Goal: Find specific page/section: Find specific page/section

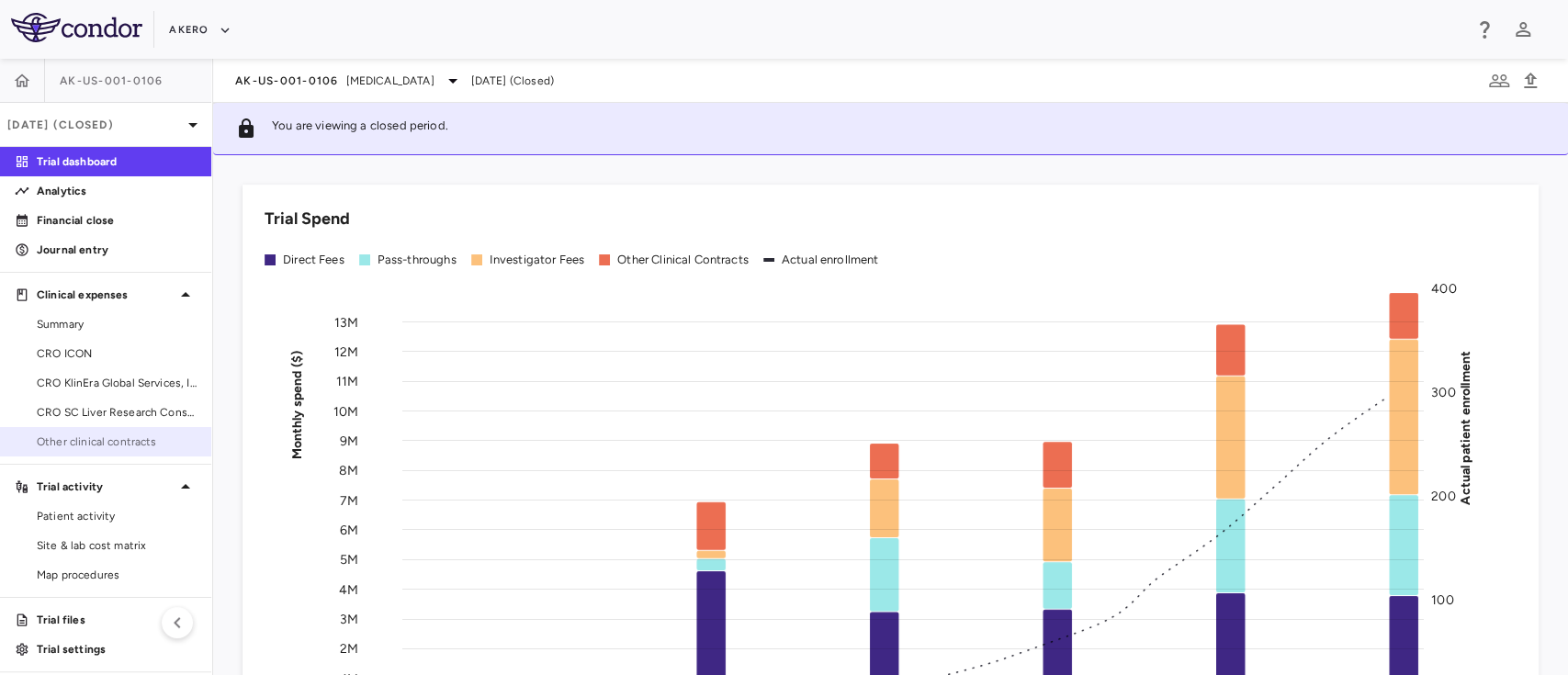
click at [118, 445] on span "Other clinical contracts" at bounding box center [116, 442] width 160 height 17
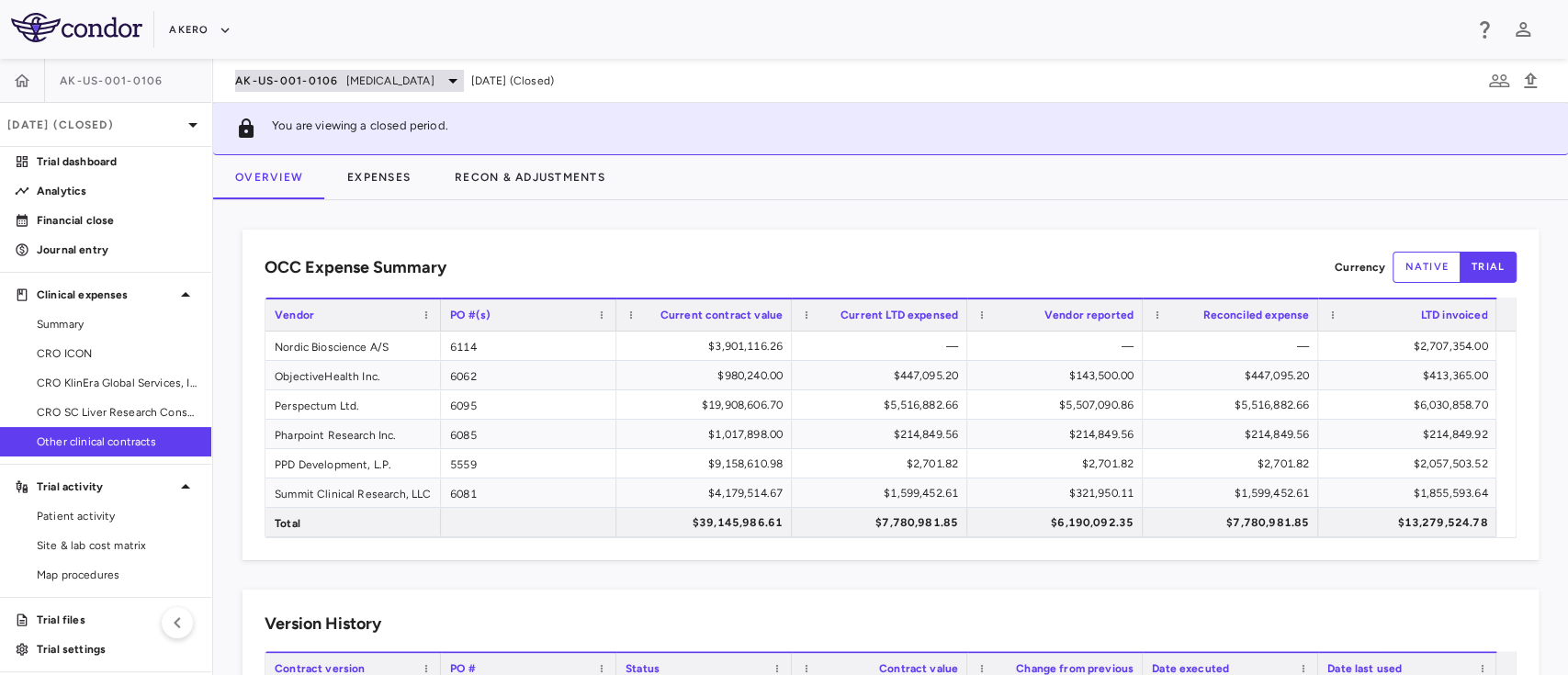
click at [435, 72] on span "Nonalcoholic Steatohepatitis" at bounding box center [390, 80] width 88 height 17
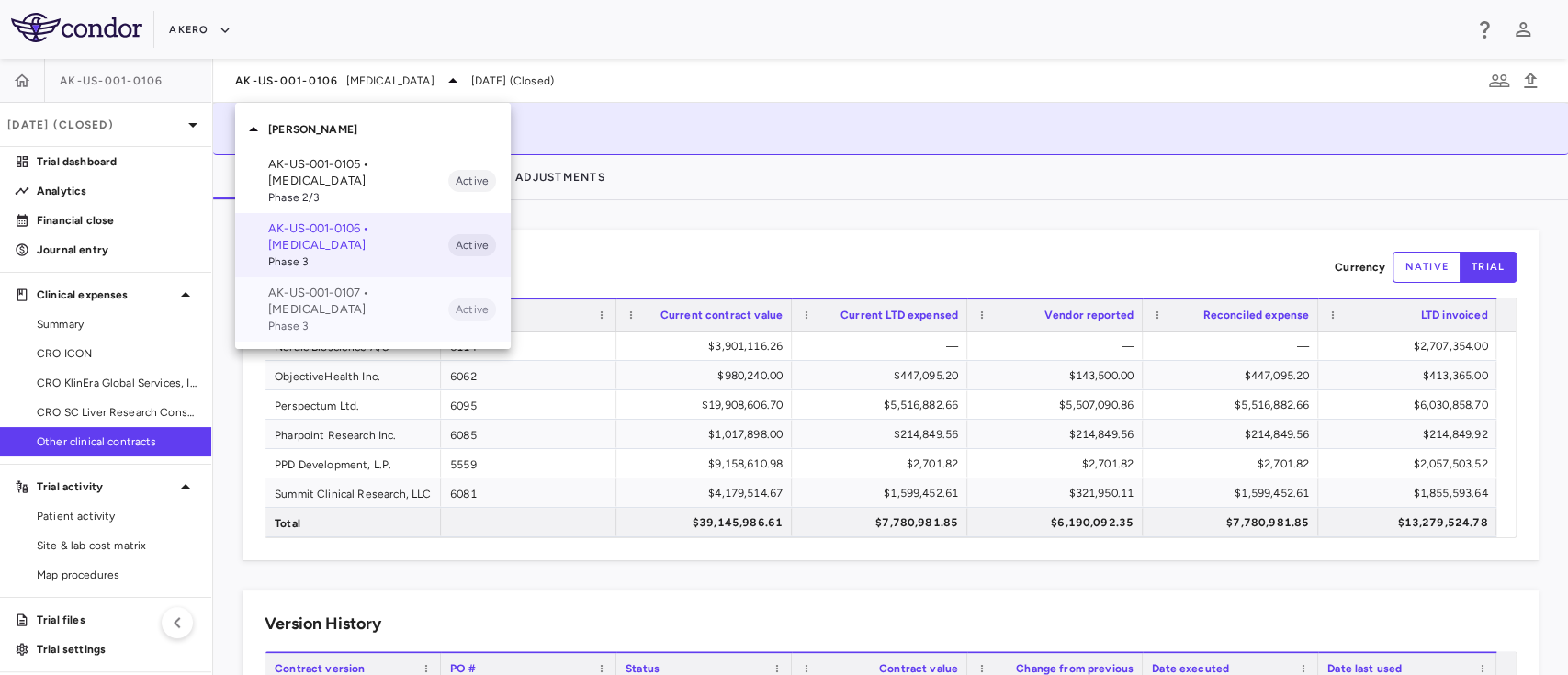
click at [320, 330] on span "Phase 3" at bounding box center [357, 326] width 180 height 17
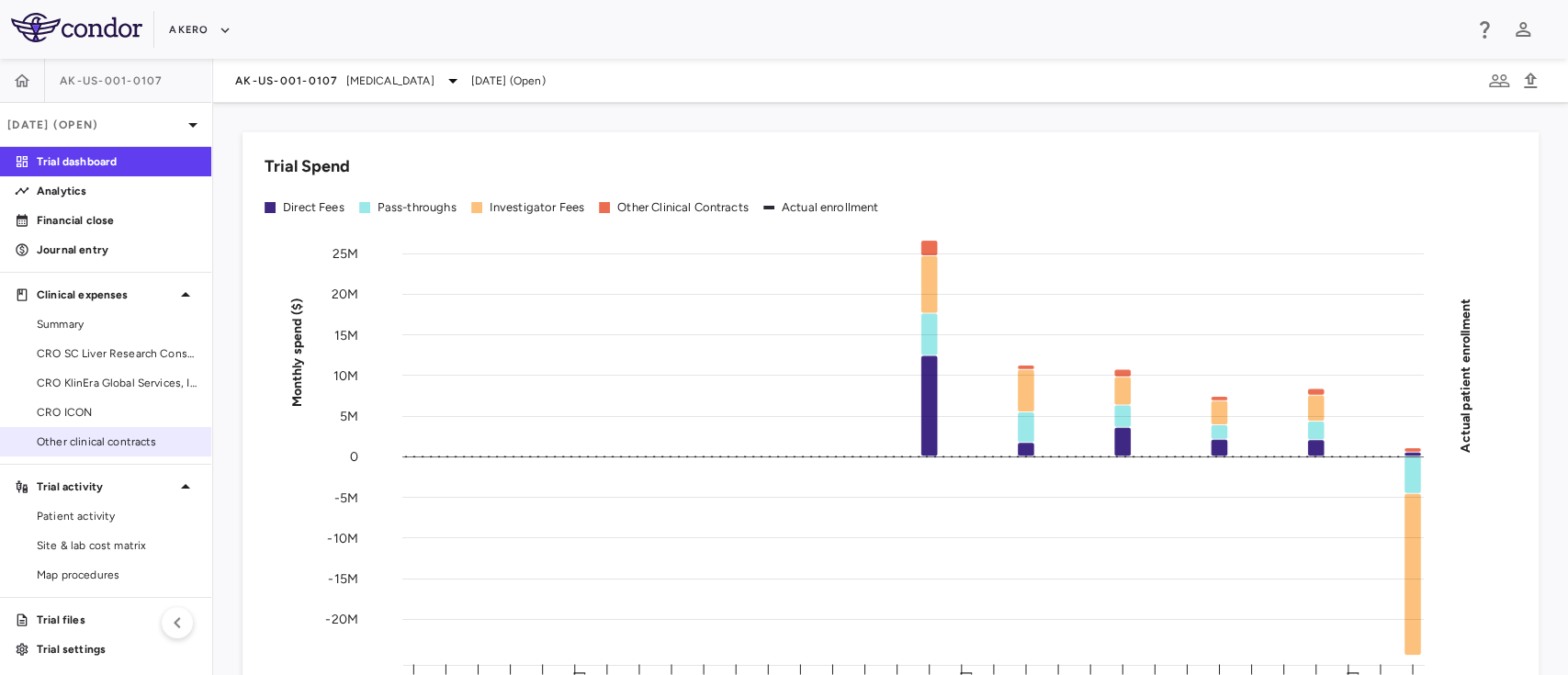
click at [65, 438] on span "Other clinical contracts" at bounding box center [116, 442] width 160 height 17
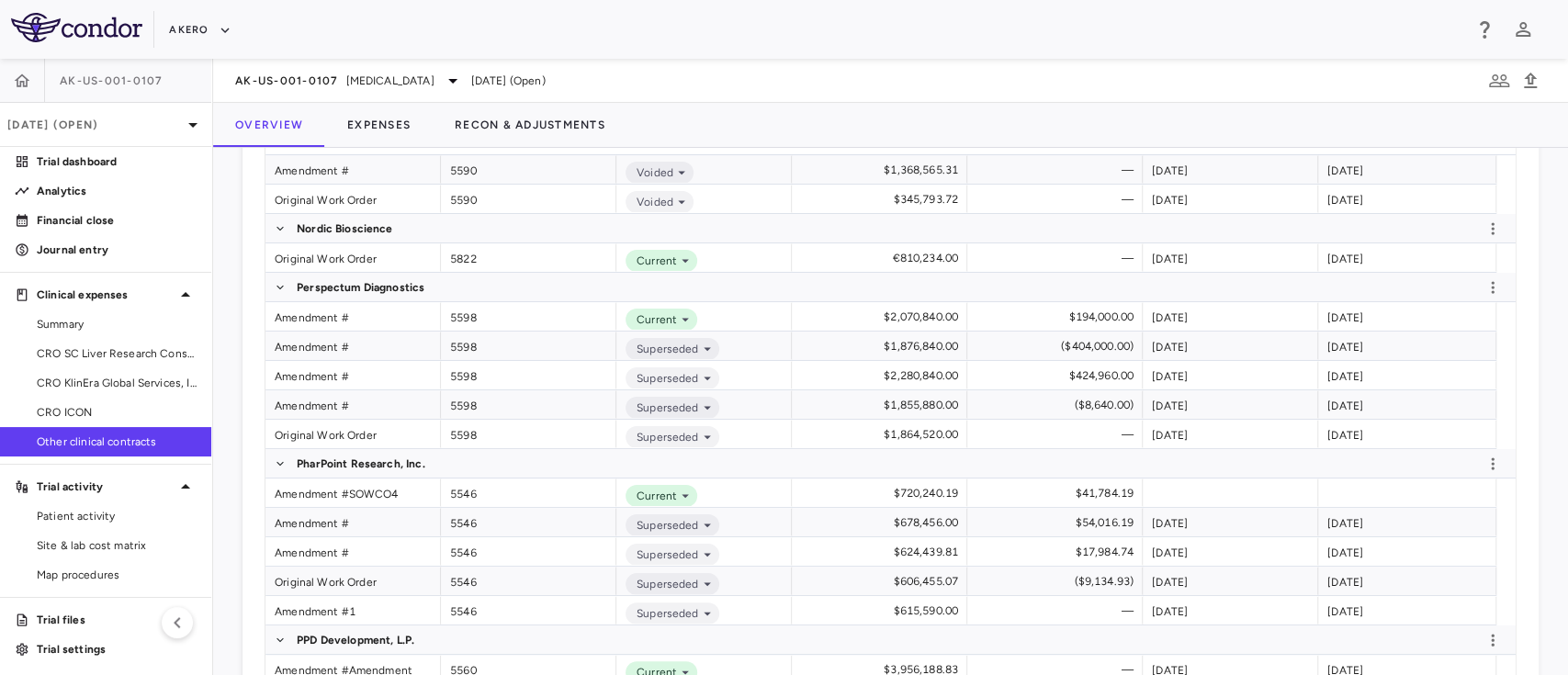
scroll to position [656, 0]
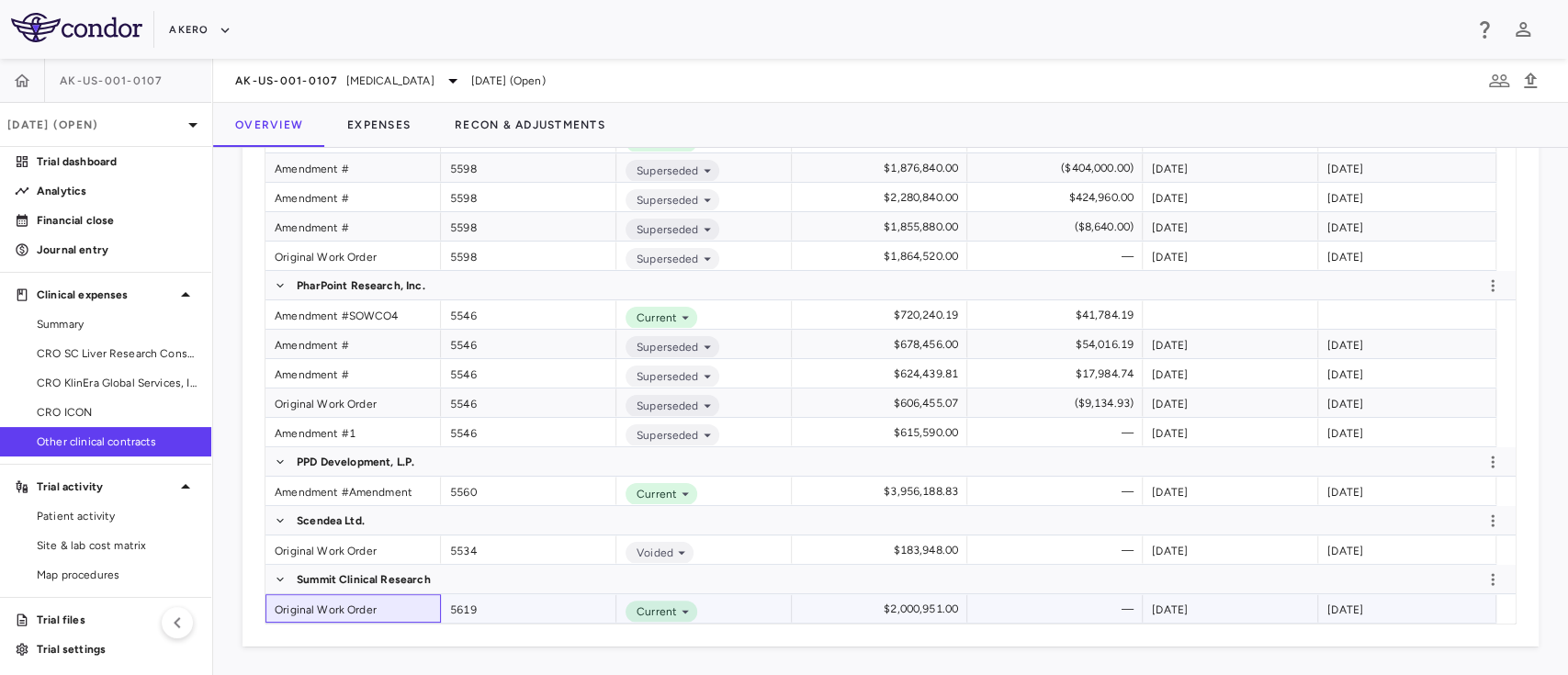
click at [327, 610] on div "Original Work Order" at bounding box center [352, 608] width 176 height 29
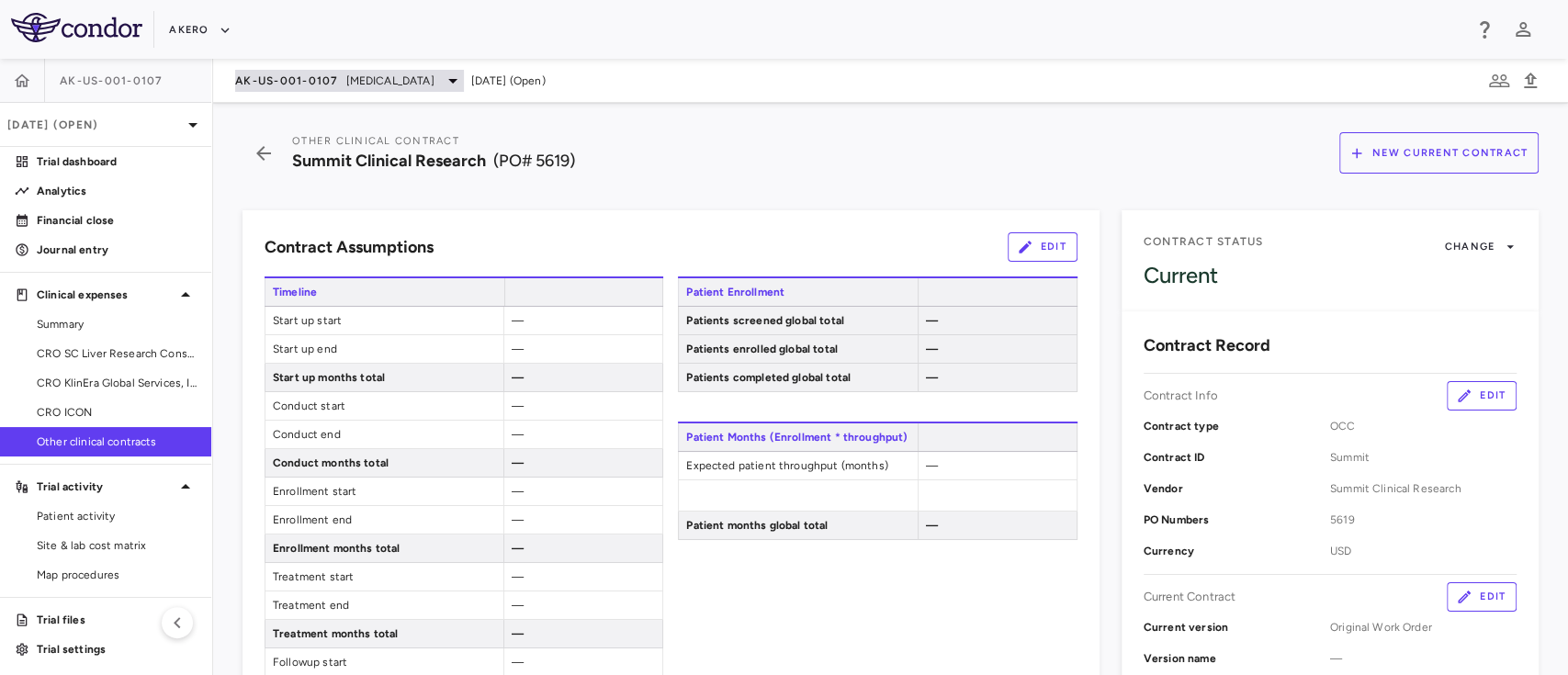
click at [406, 82] on span "Nonalcoholic Steatohepatitis" at bounding box center [390, 80] width 88 height 17
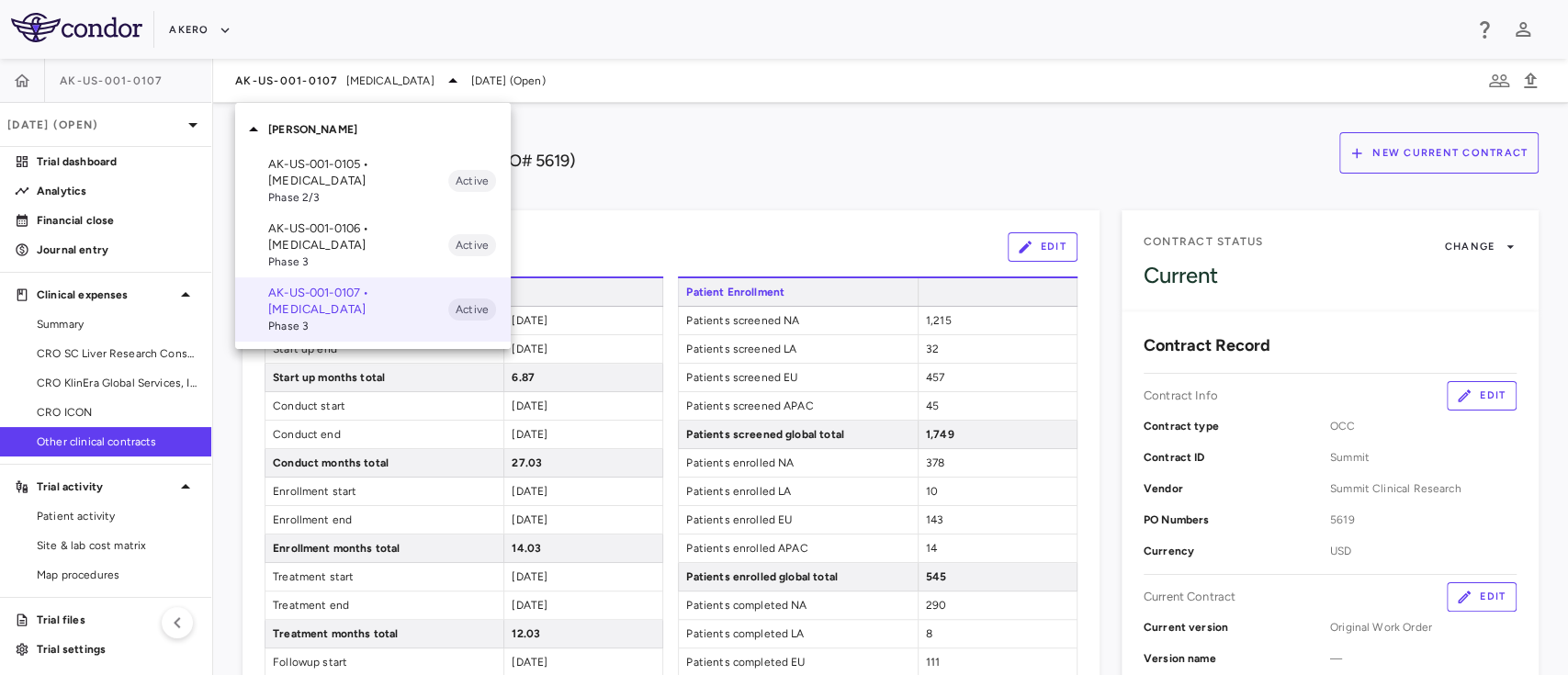
click at [330, 86] on div at bounding box center [784, 338] width 1568 height 675
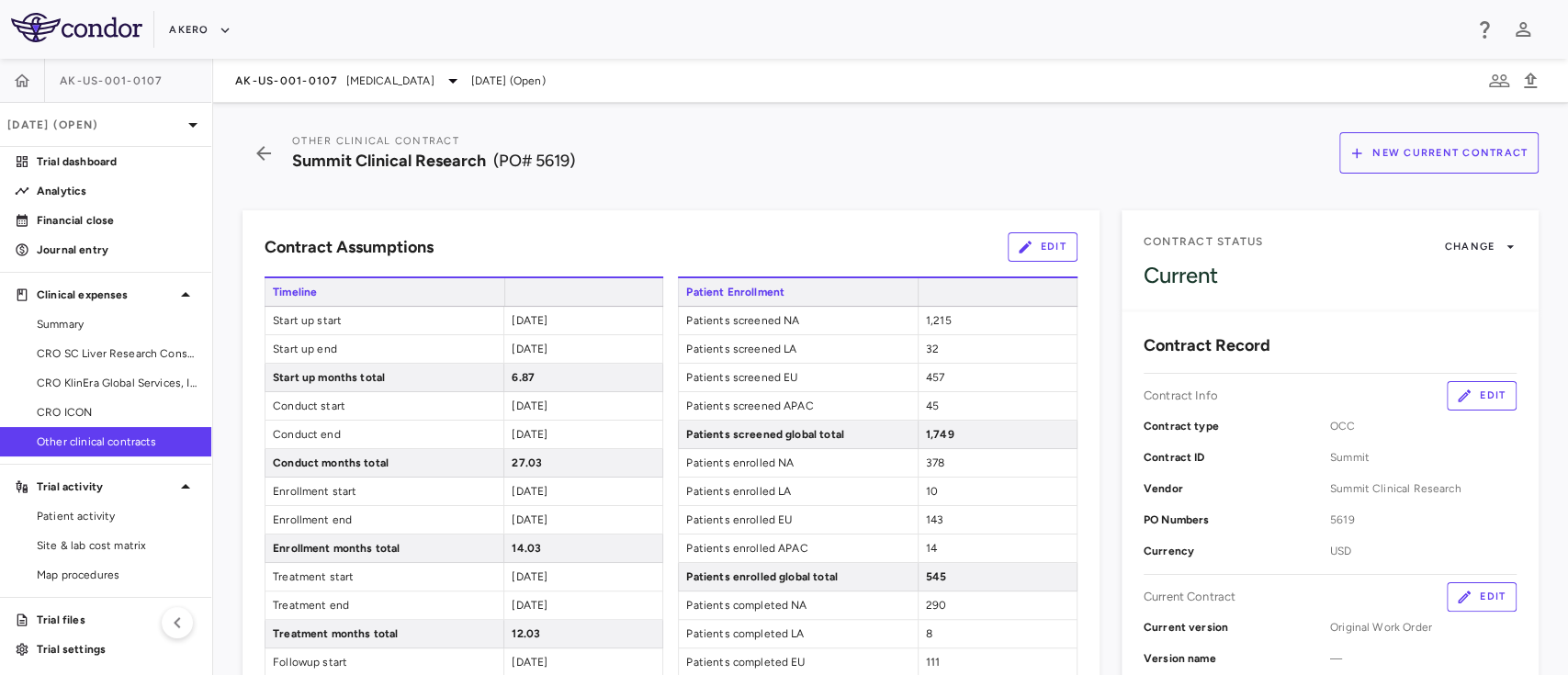
click at [79, 443] on span "Other clinical contracts" at bounding box center [116, 442] width 160 height 17
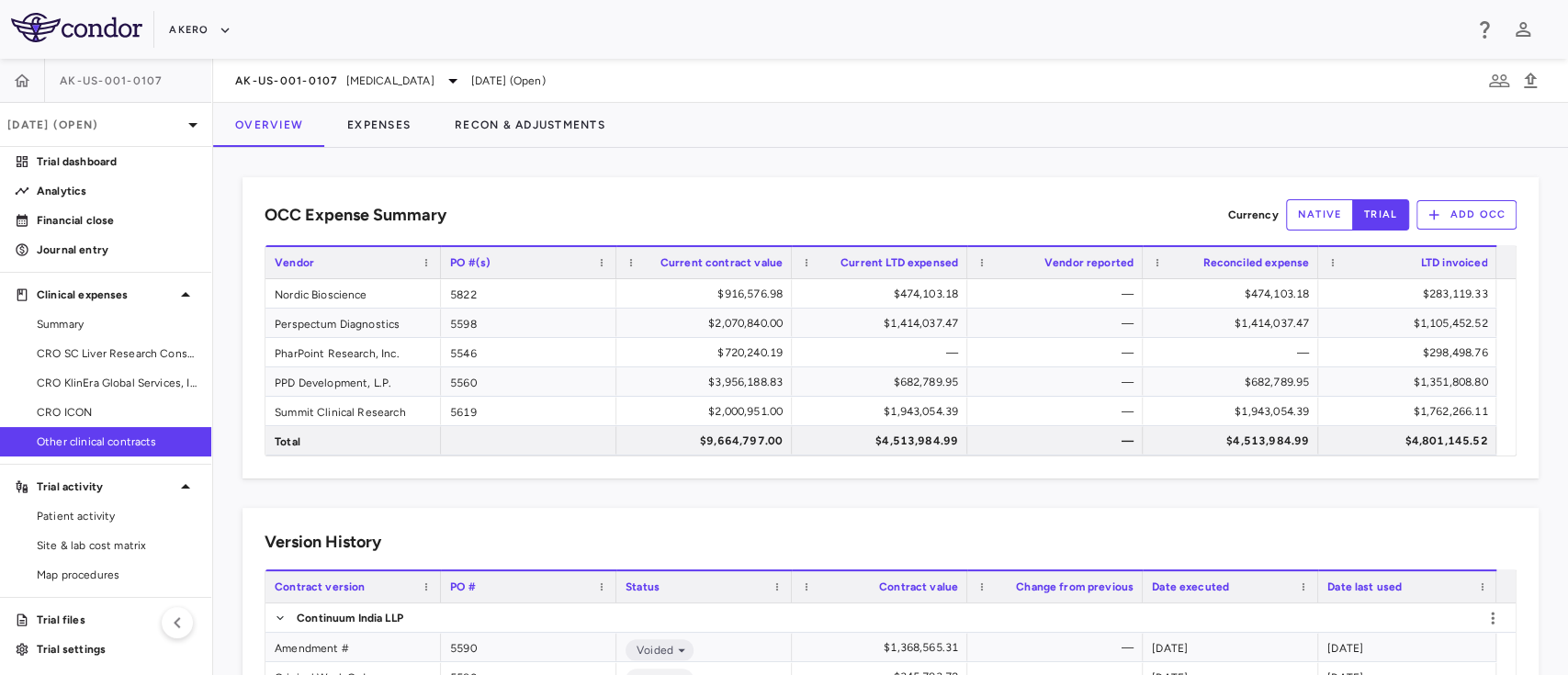
scroll to position [656, 0]
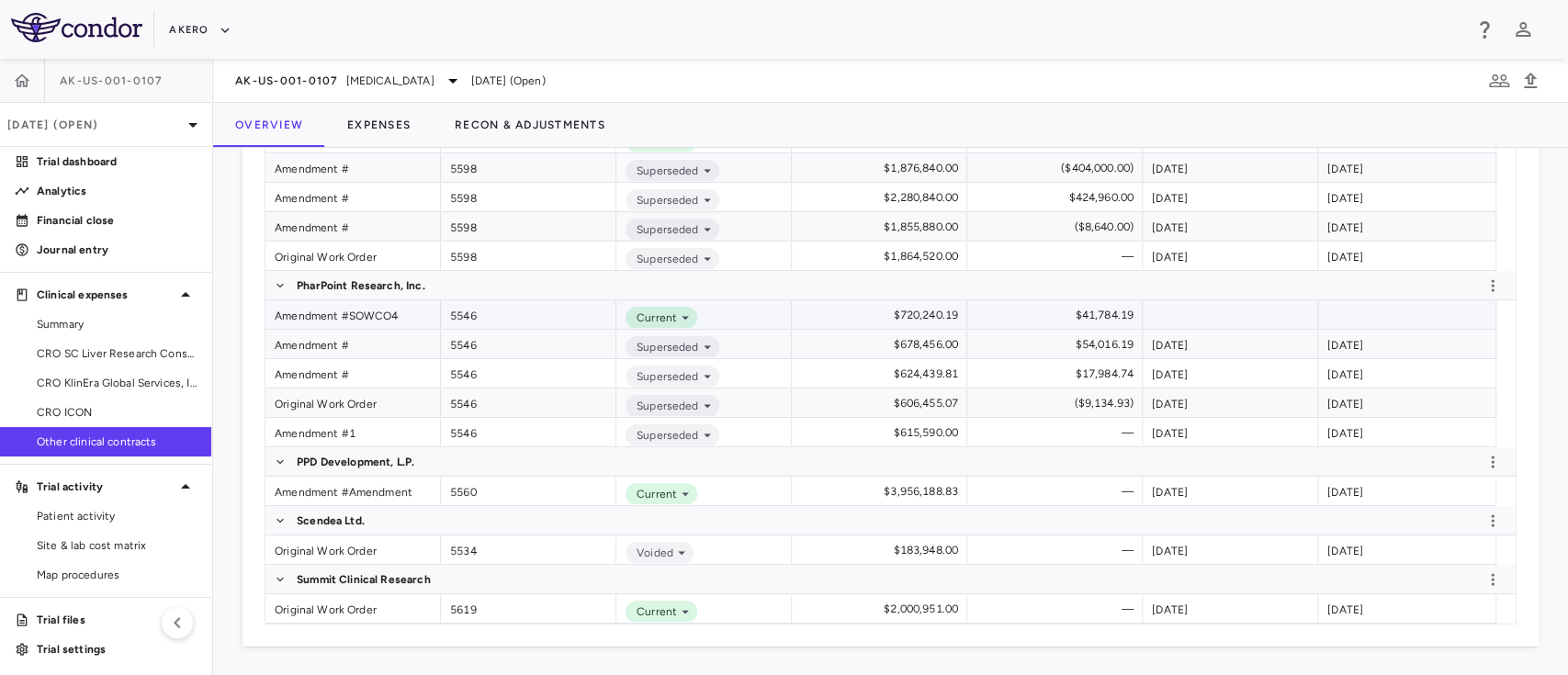
click at [338, 312] on div "Amendment #SOWCO4" at bounding box center [352, 315] width 176 height 29
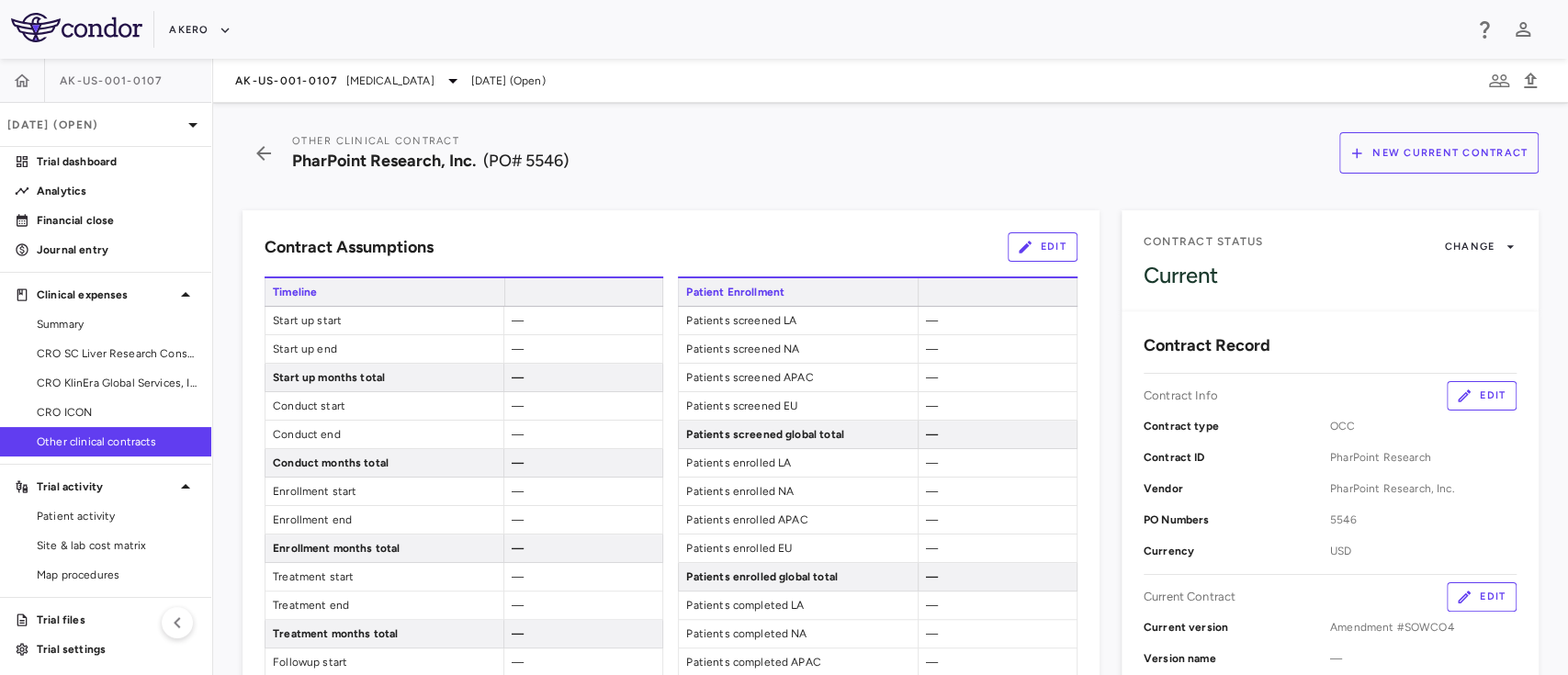
scroll to position [1, 0]
click at [259, 157] on icon "button" at bounding box center [263, 153] width 33 height 22
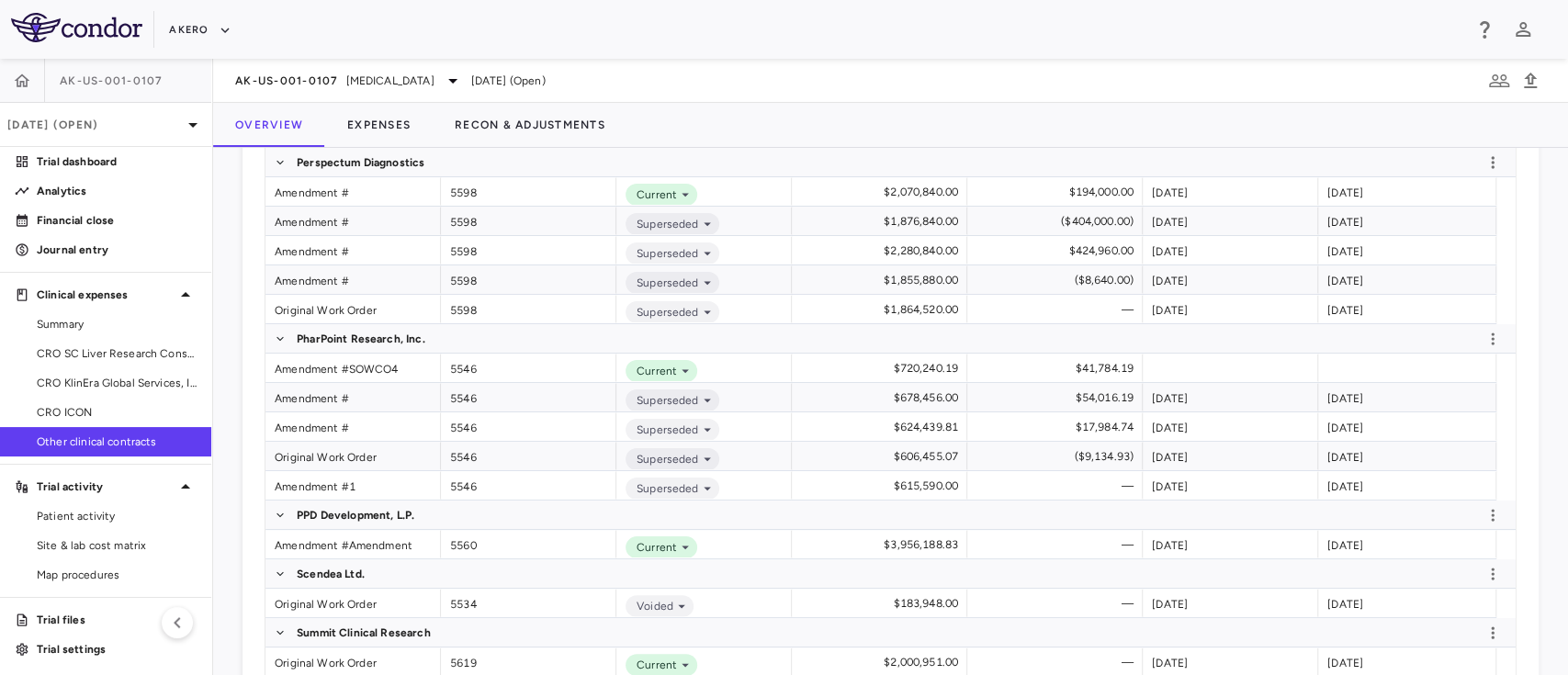
scroll to position [656, 0]
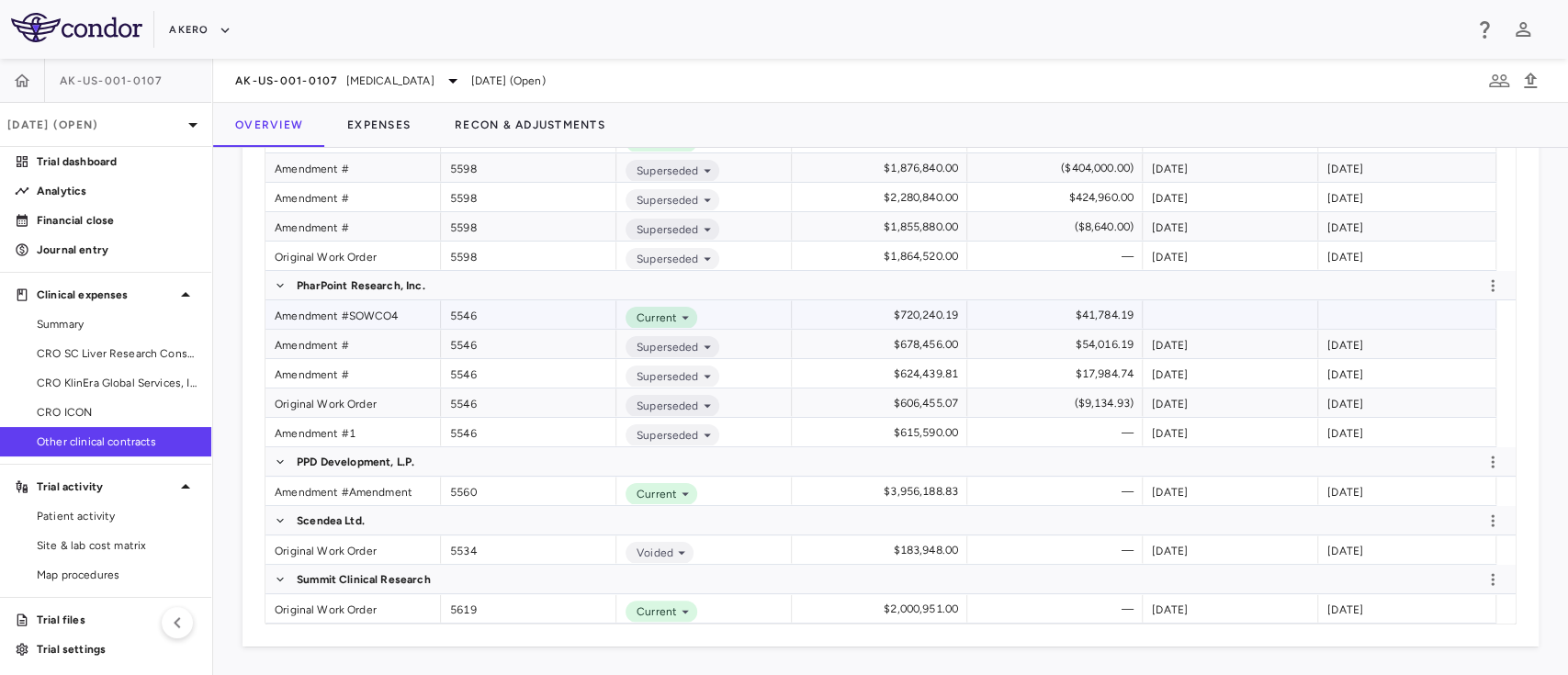
click at [322, 320] on div "Amendment #SOWCO4" at bounding box center [352, 315] width 176 height 29
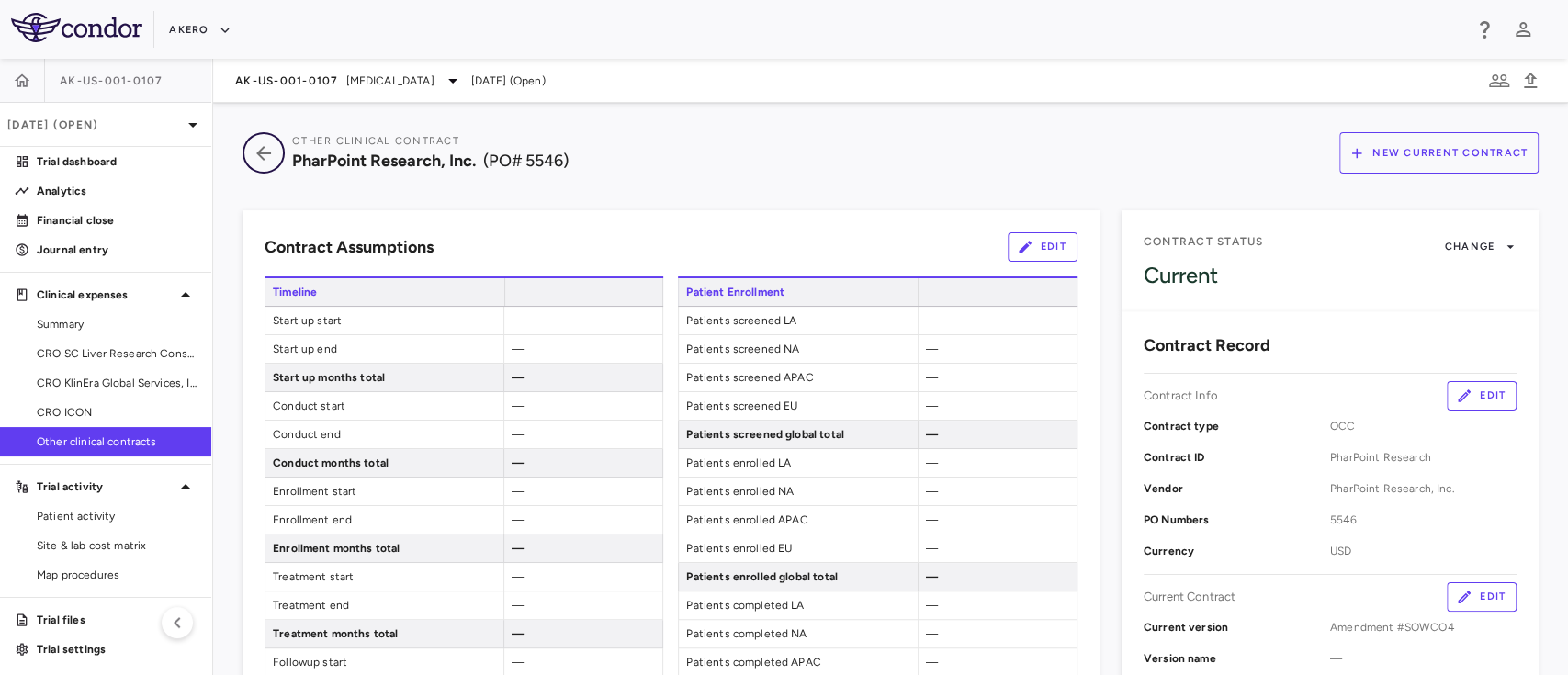
click at [265, 151] on icon "button" at bounding box center [263, 153] width 33 height 22
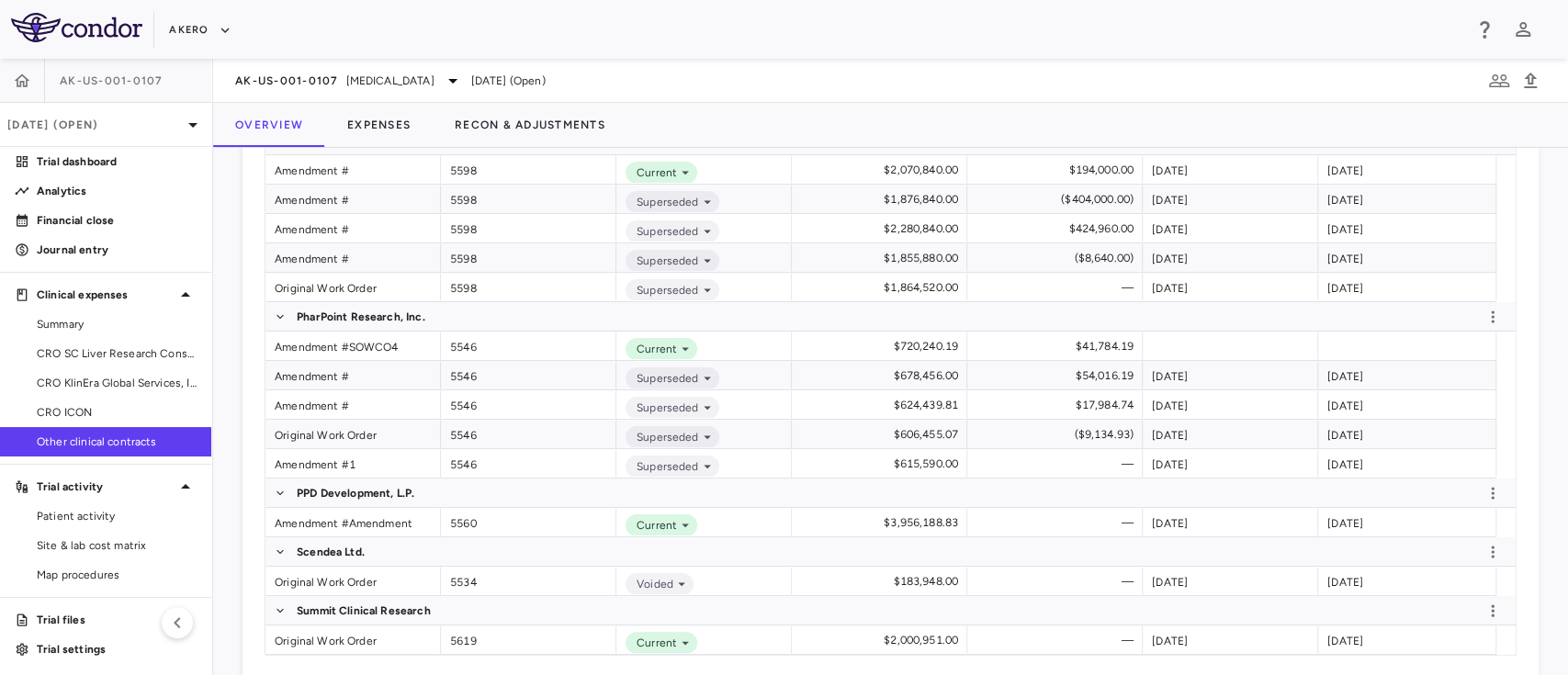
scroll to position [656, 0]
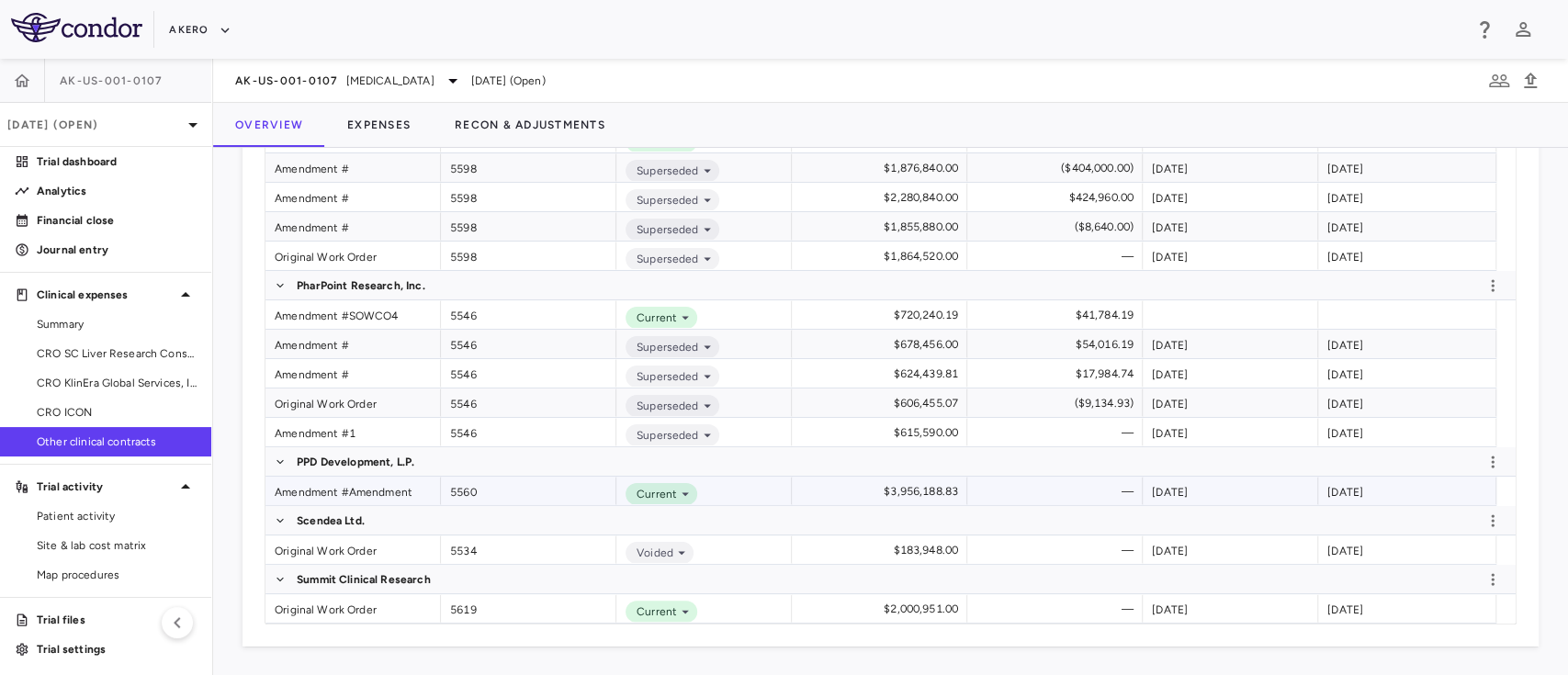
click at [324, 487] on div "Amendment #Amendment" at bounding box center [352, 490] width 176 height 29
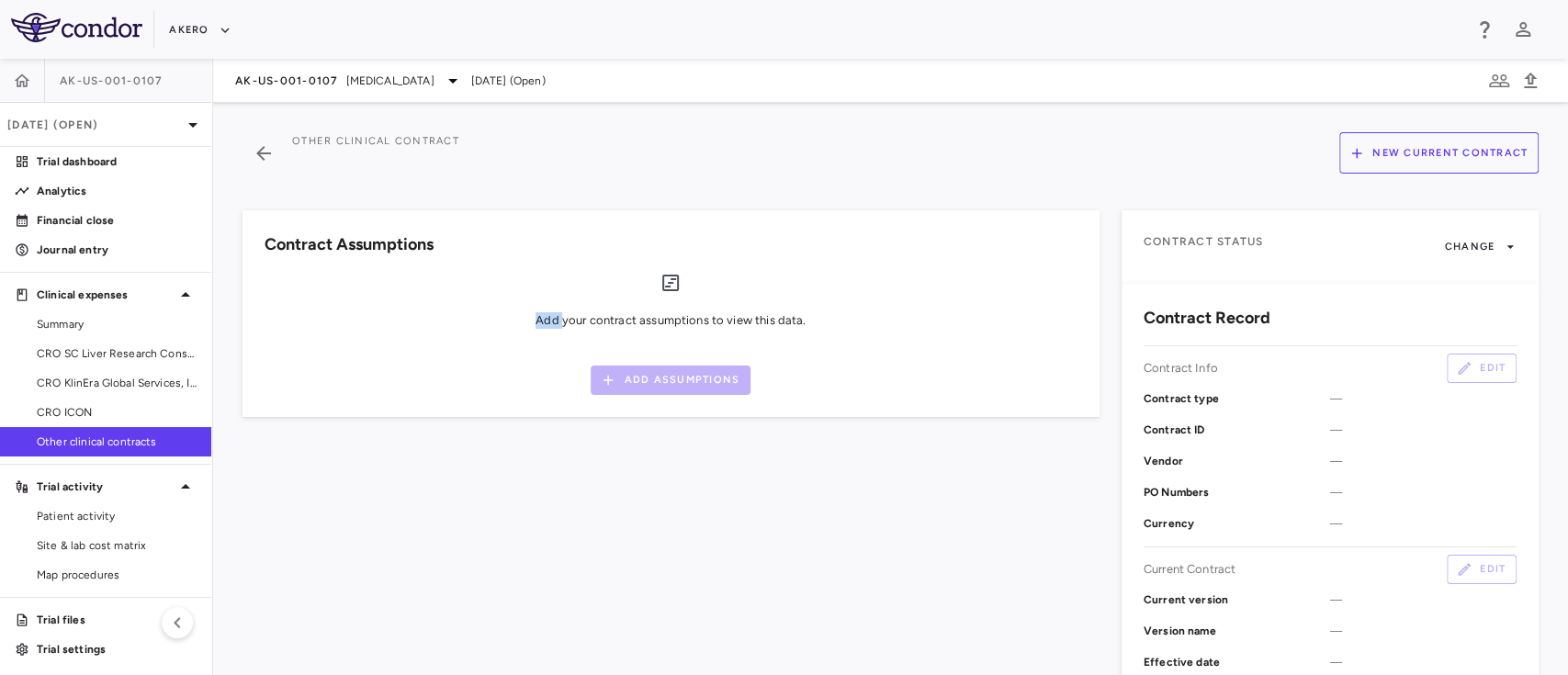
click at [324, 487] on div "Contract Assumptions Add your contract assumptions to view this data. Add Assum…" at bounding box center [660, 611] width 879 height 846
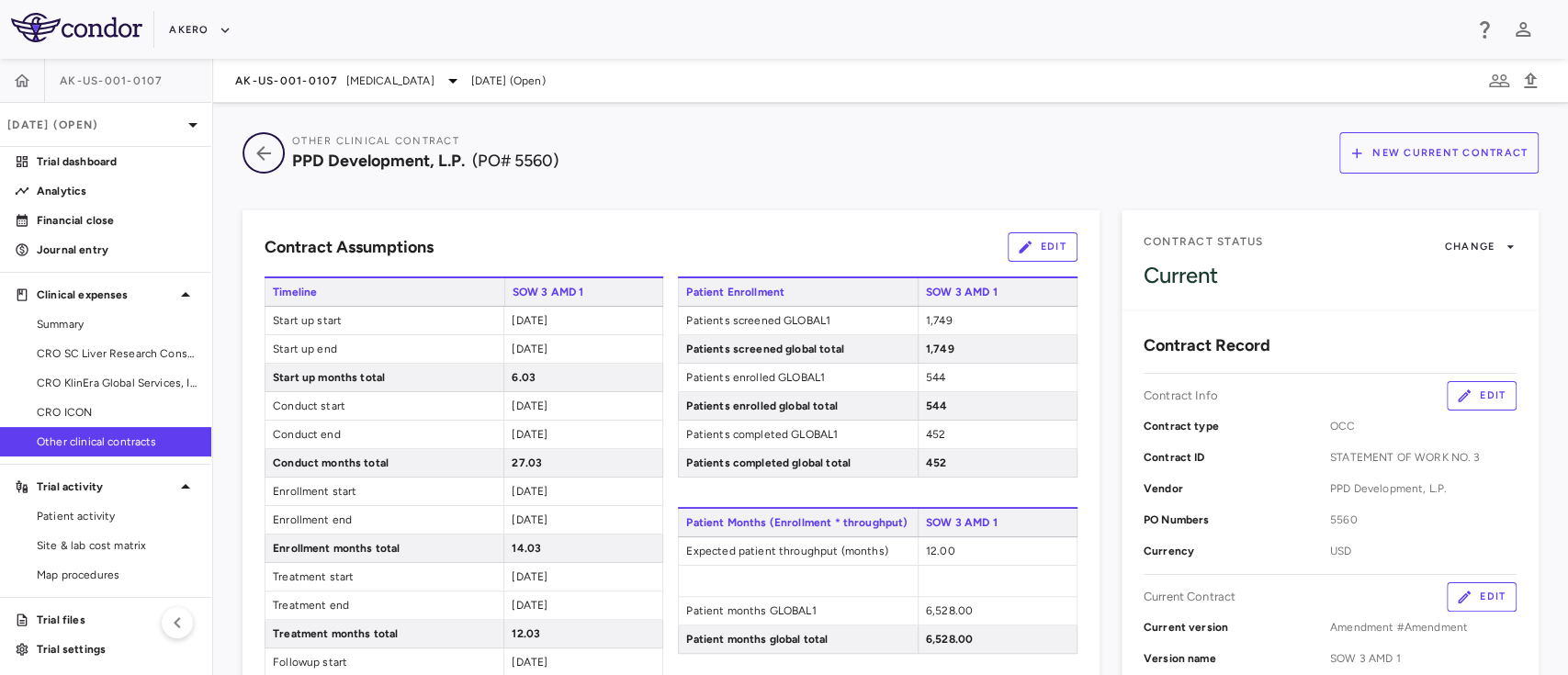
click at [258, 156] on icon "button" at bounding box center [263, 153] width 33 height 22
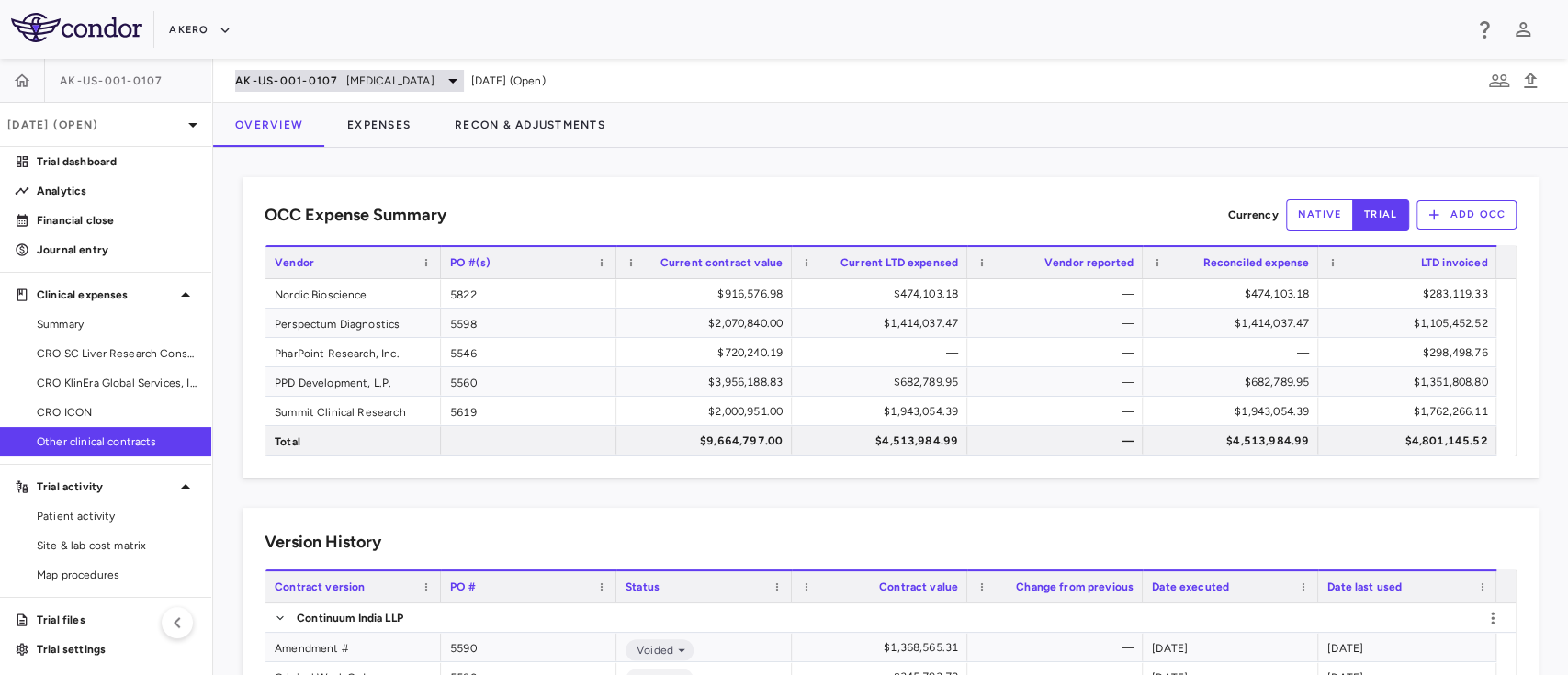
click at [311, 71] on div "AK-US-001-0107 Nonalcoholic Steatohepatitis" at bounding box center [349, 80] width 228 height 22
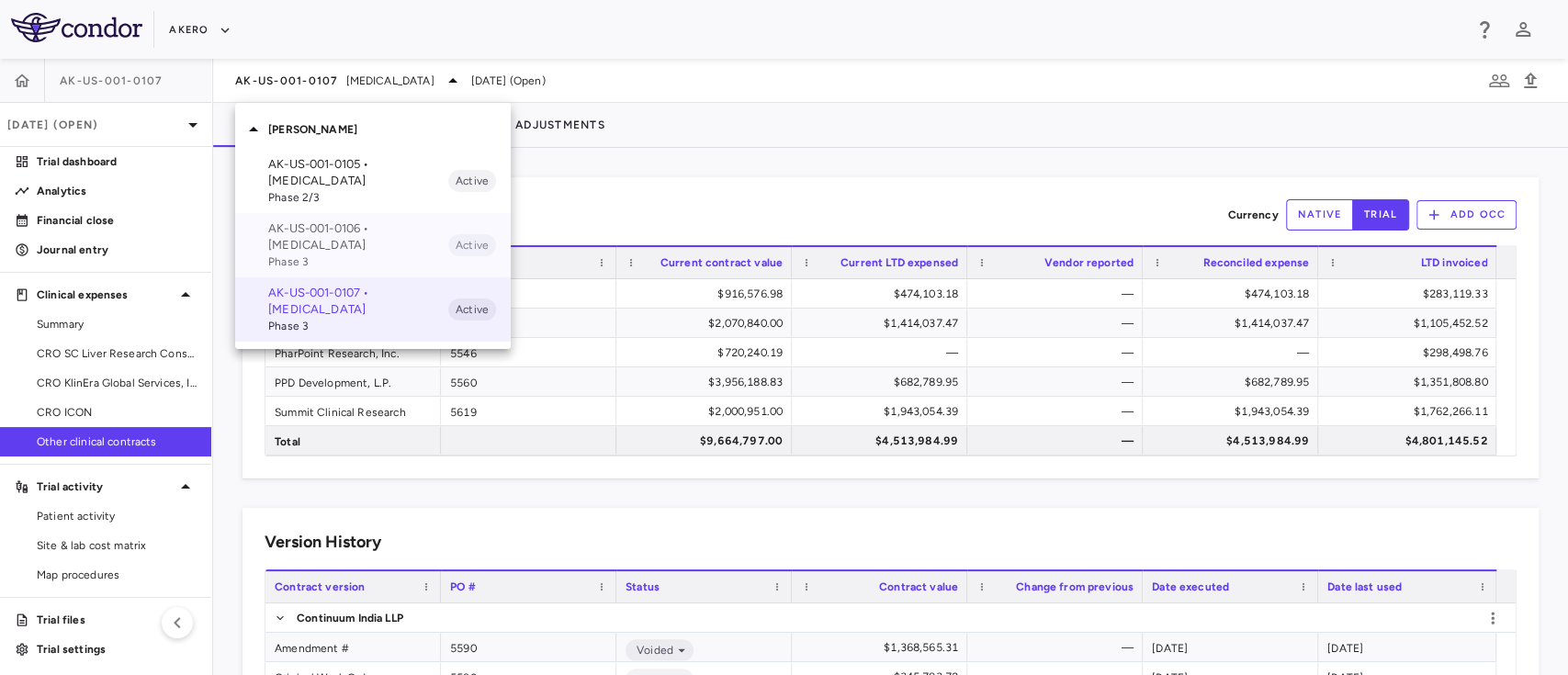
click at [319, 217] on div "AK-US-001-0106 • Nonalcoholic Steatohepatitis Phase 3 Active" at bounding box center [373, 245] width 276 height 65
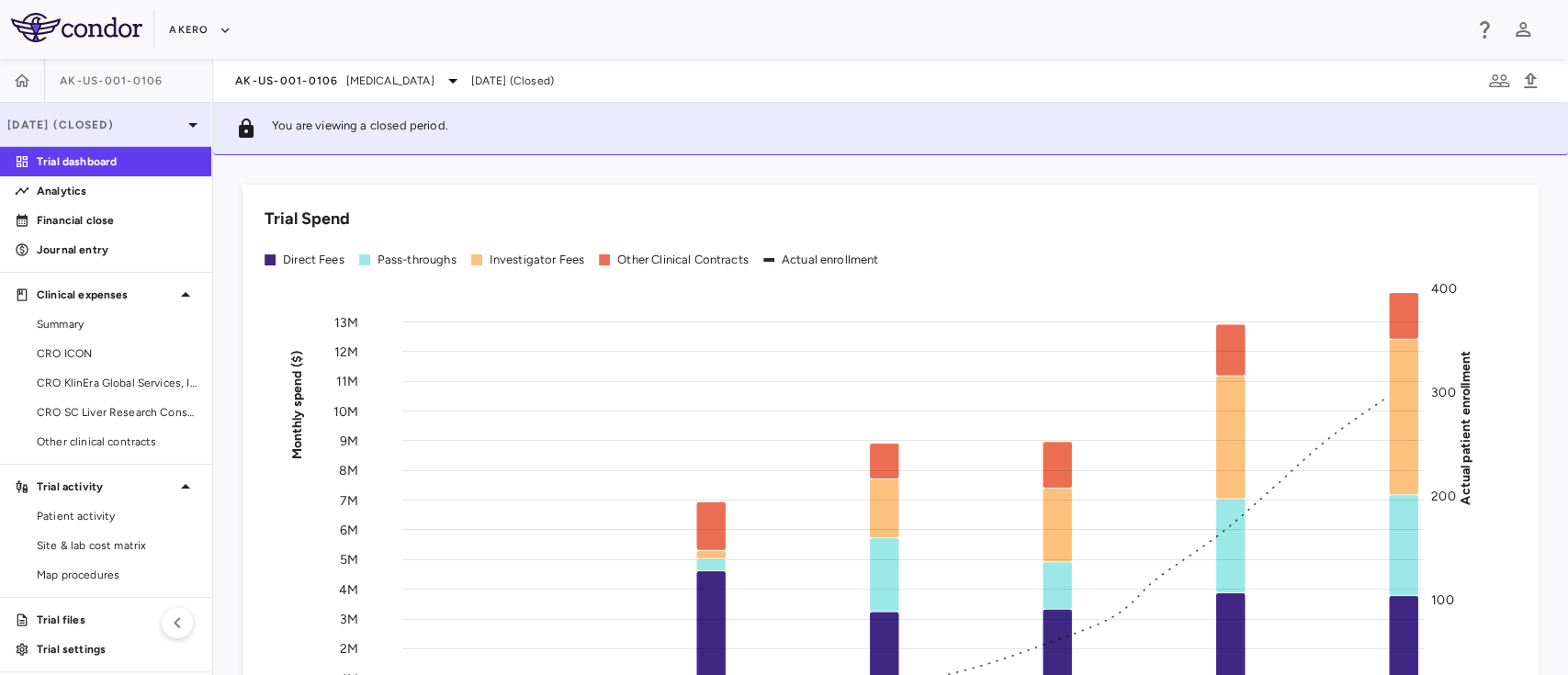
click at [128, 129] on p "Jun 2025 (Closed)" at bounding box center [94, 125] width 175 height 17
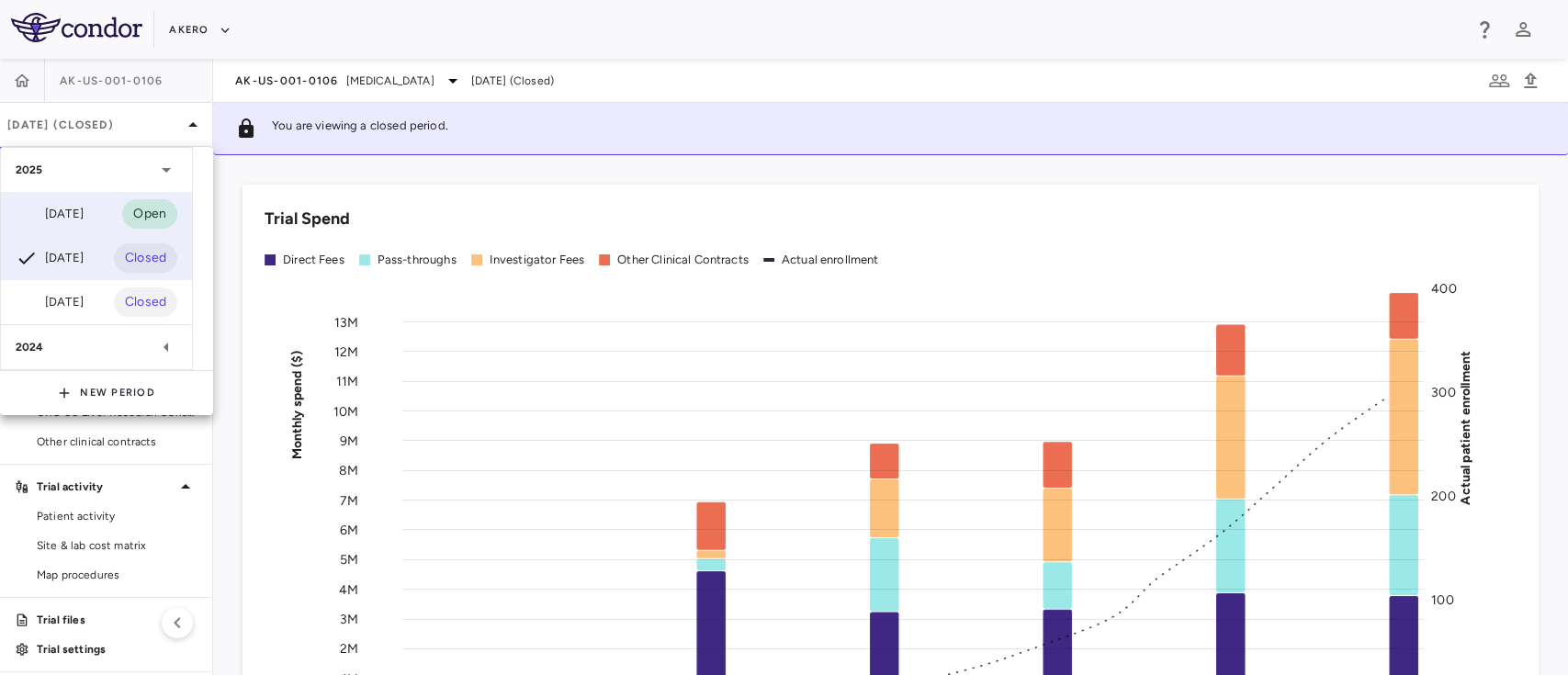
click at [82, 218] on div "Sep 2025" at bounding box center [50, 214] width 67 height 22
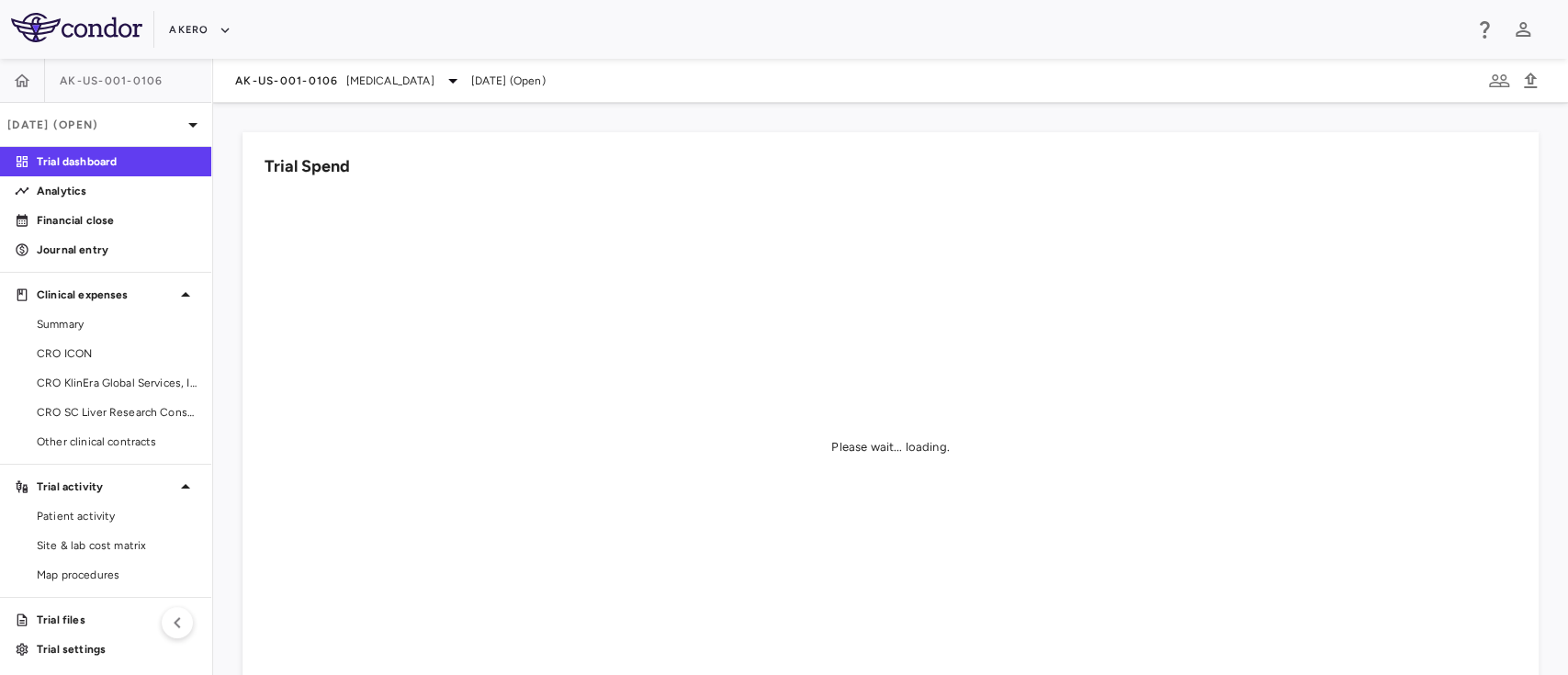
scroll to position [3, 0]
click at [91, 448] on link "Other clinical contracts" at bounding box center [105, 440] width 211 height 28
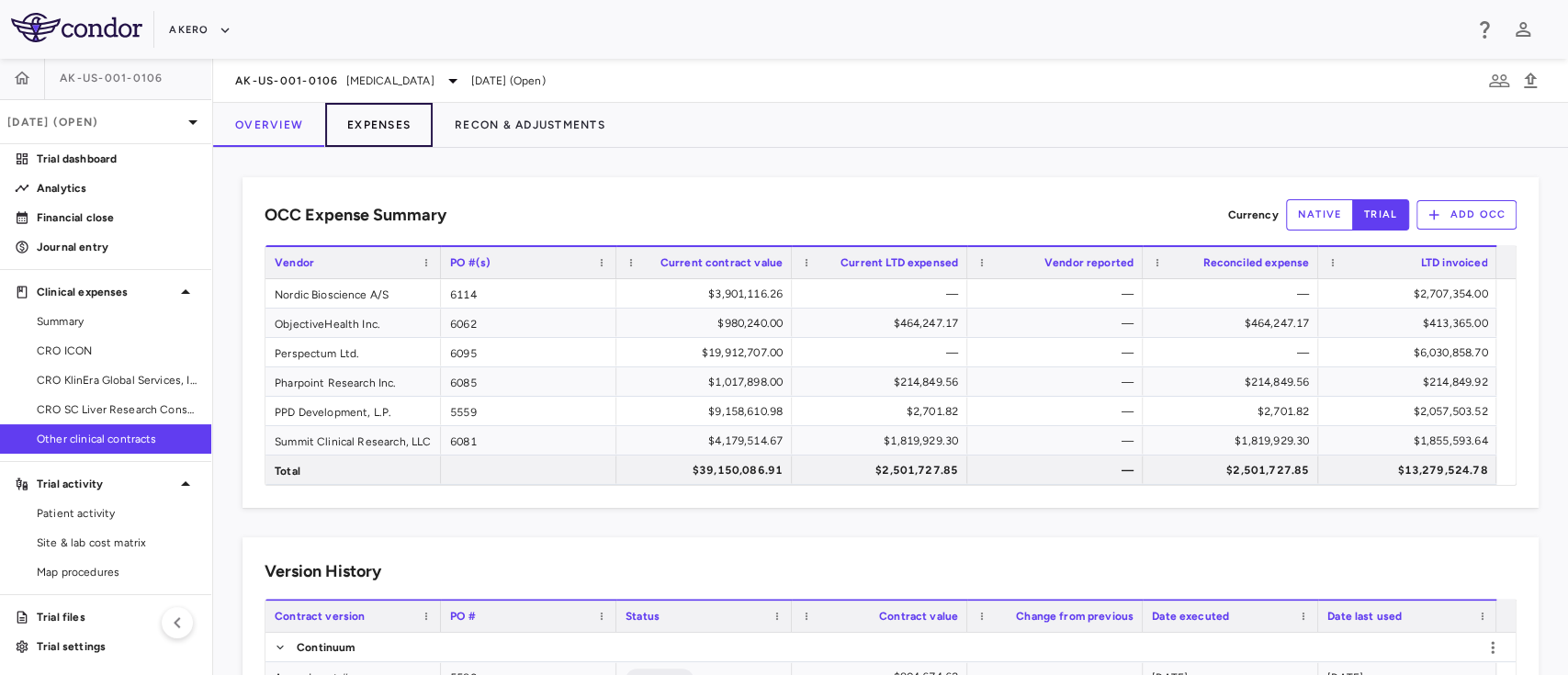
click at [357, 129] on button "Expenses" at bounding box center [379, 125] width 107 height 44
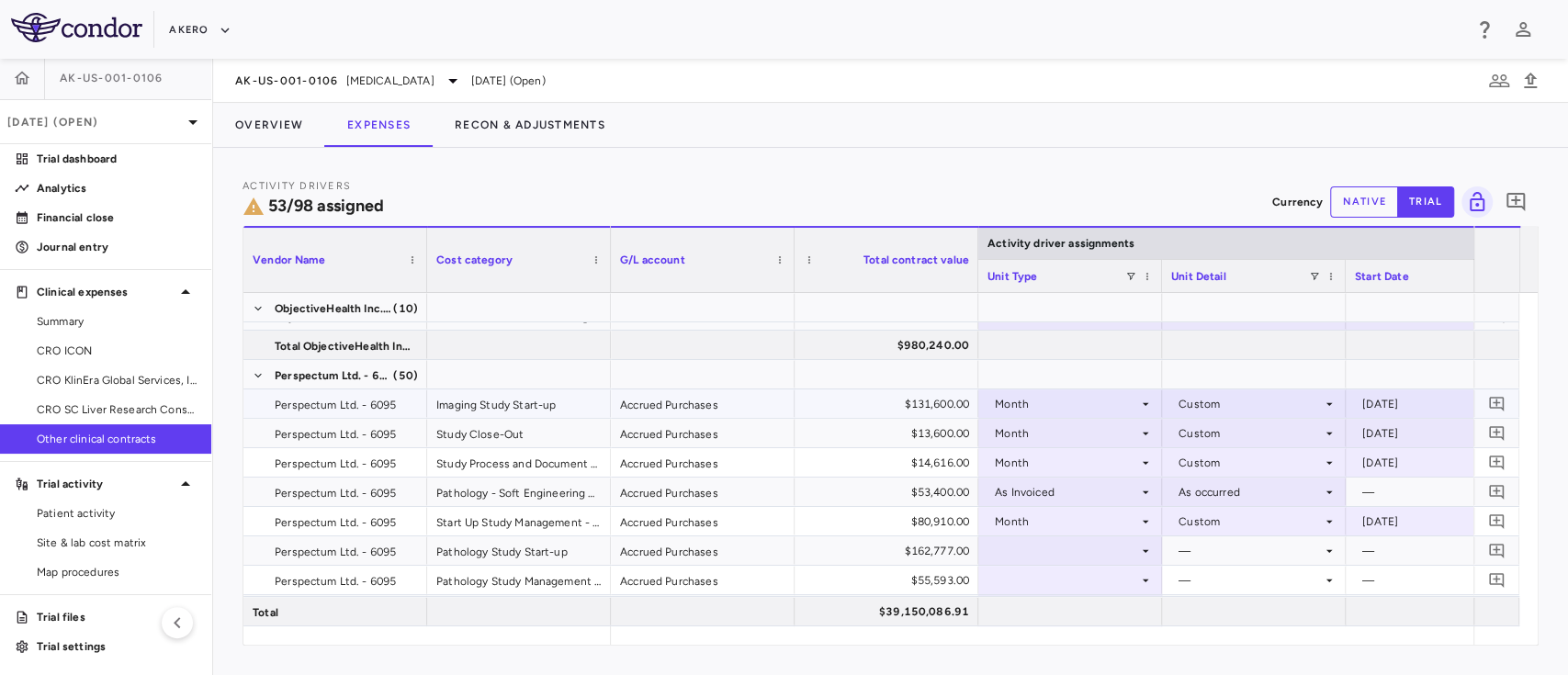
click at [904, 404] on div "$131,600.00" at bounding box center [889, 404] width 158 height 30
